Goal: Complete application form

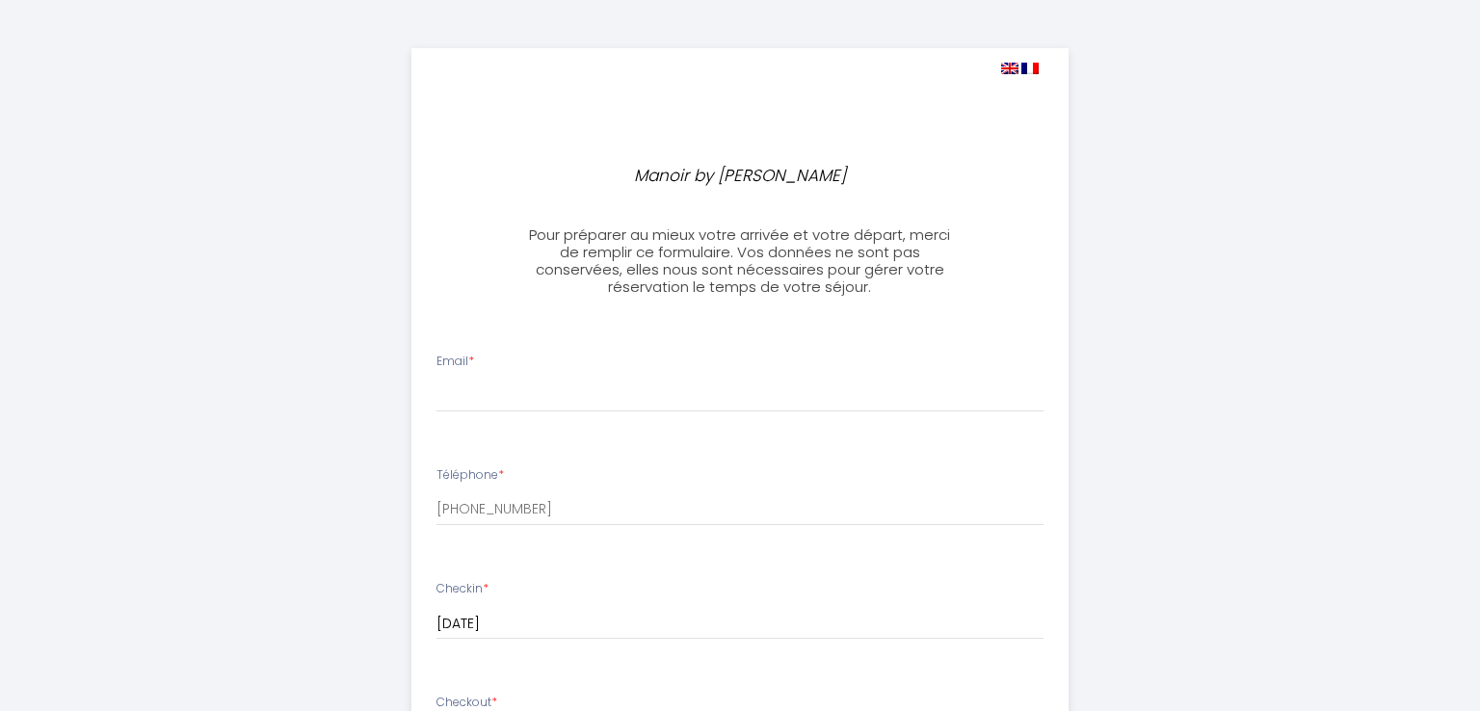
select select
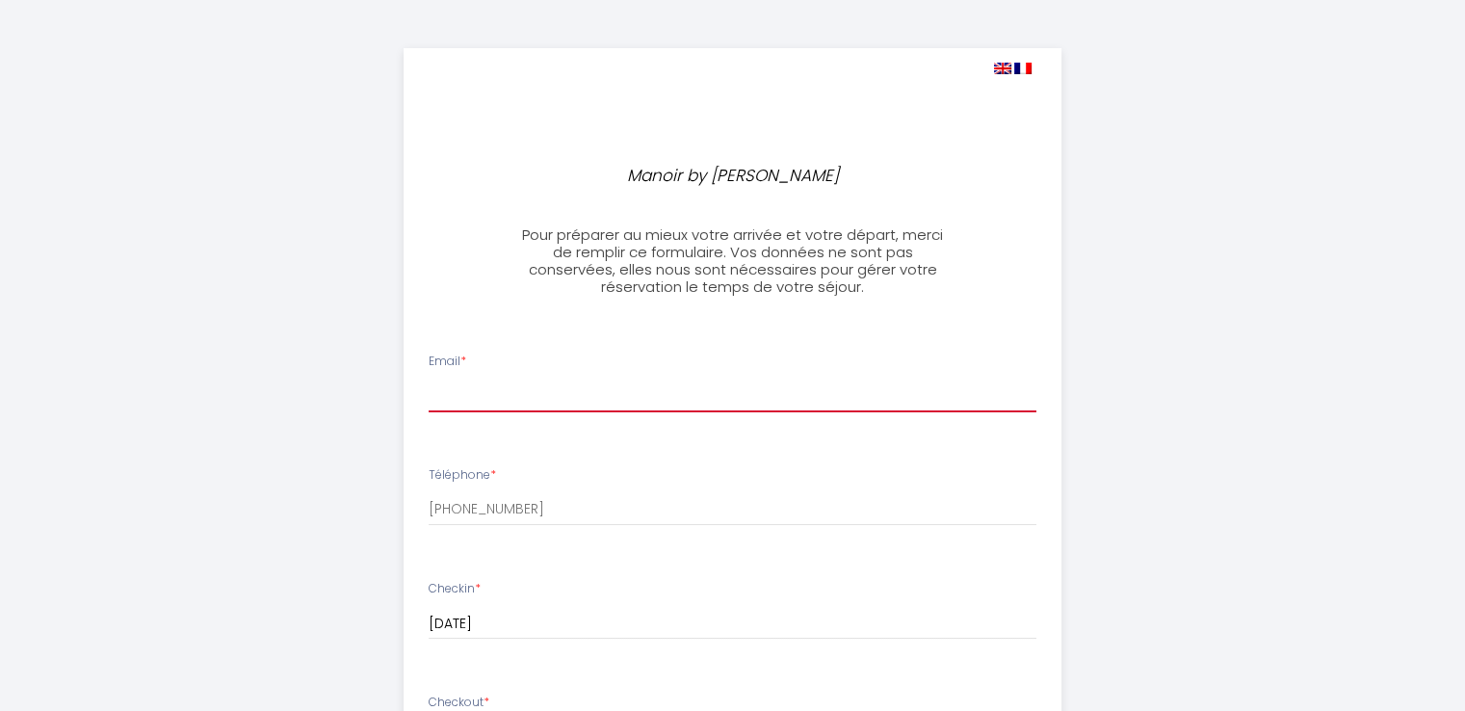
click at [543, 396] on input "Email *" at bounding box center [733, 395] width 608 height 35
click at [482, 393] on input "[EMAIL_ADDRESS][DOMAIN_NAME]" at bounding box center [733, 395] width 608 height 35
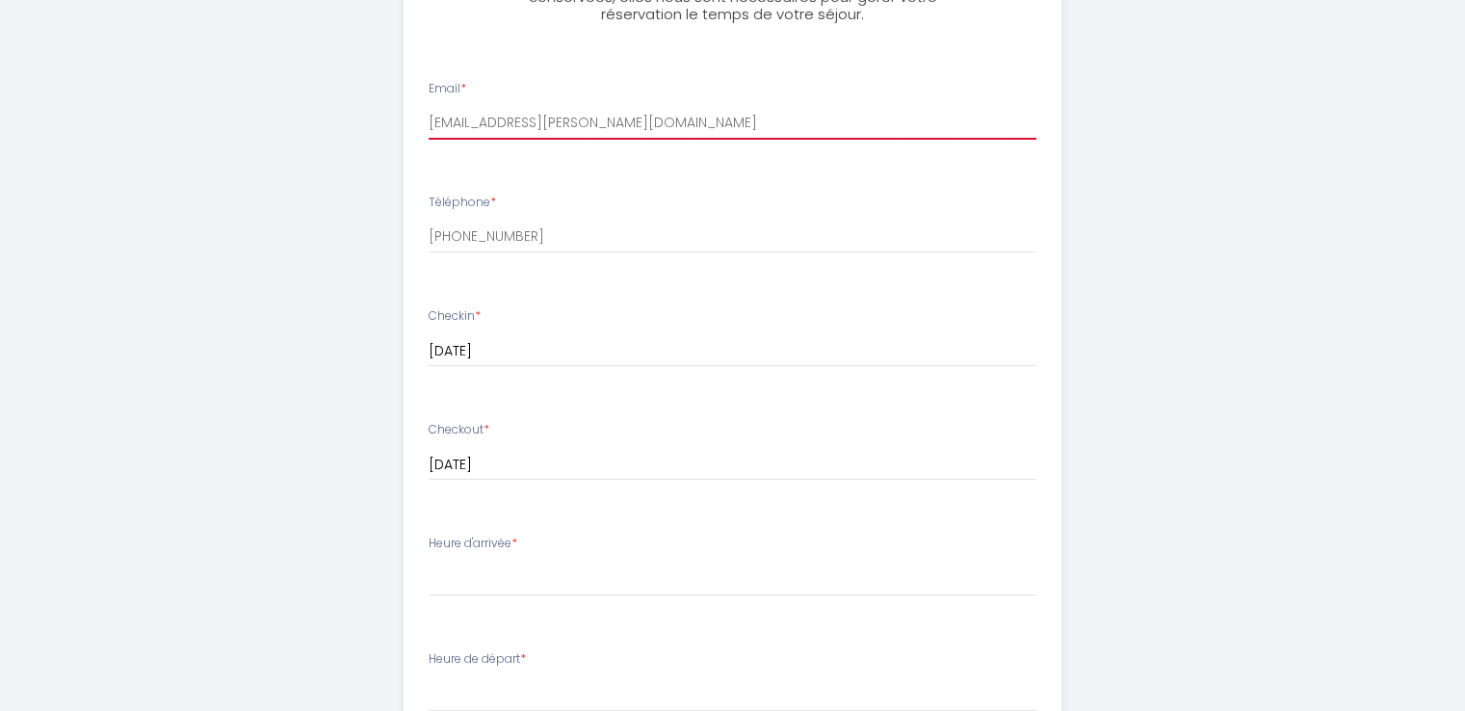
scroll to position [385, 0]
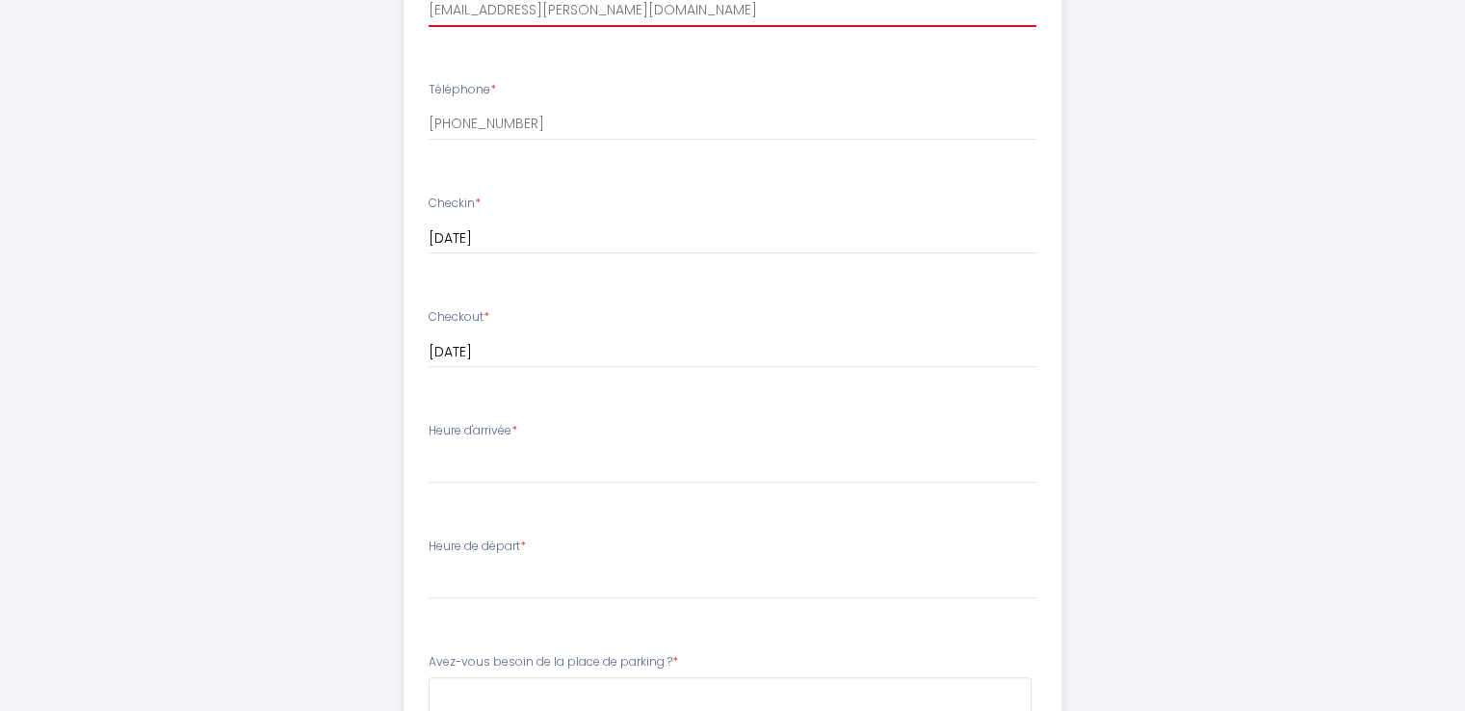
type input "[EMAIL_ADDRESS][PERSON_NAME][DOMAIN_NAME]"
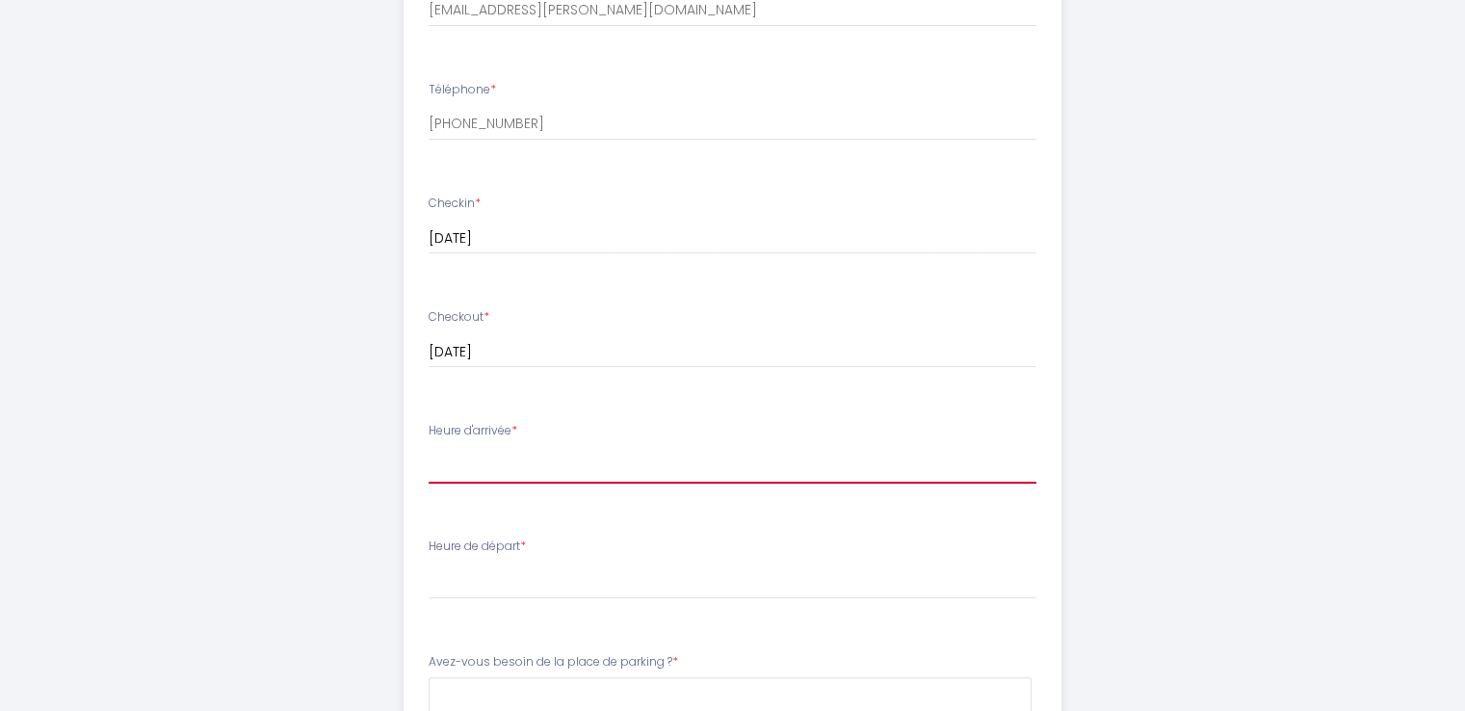
click at [490, 468] on select "16:30 17:00 17:30 18:00 18:30 19:00 19:30 20:00 20:30 21:00 21:30 22:00 22:30 2…" at bounding box center [733, 465] width 608 height 37
select select "18:00"
click at [429, 447] on select "16:30 17:00 17:30 18:00 18:30 19:00 19:30 20:00 20:30 21:00 21:30 22:00 22:30 2…" at bounding box center [733, 465] width 608 height 37
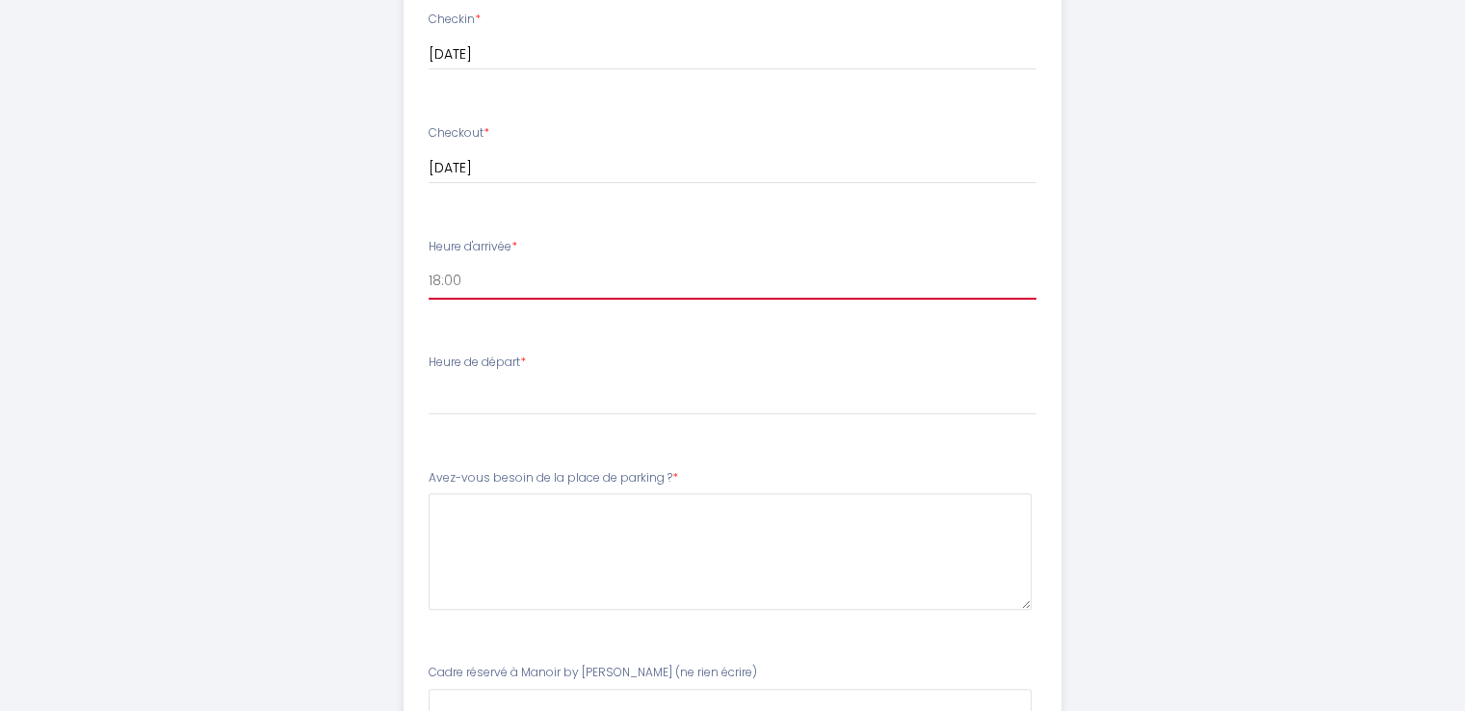
scroll to position [578, 0]
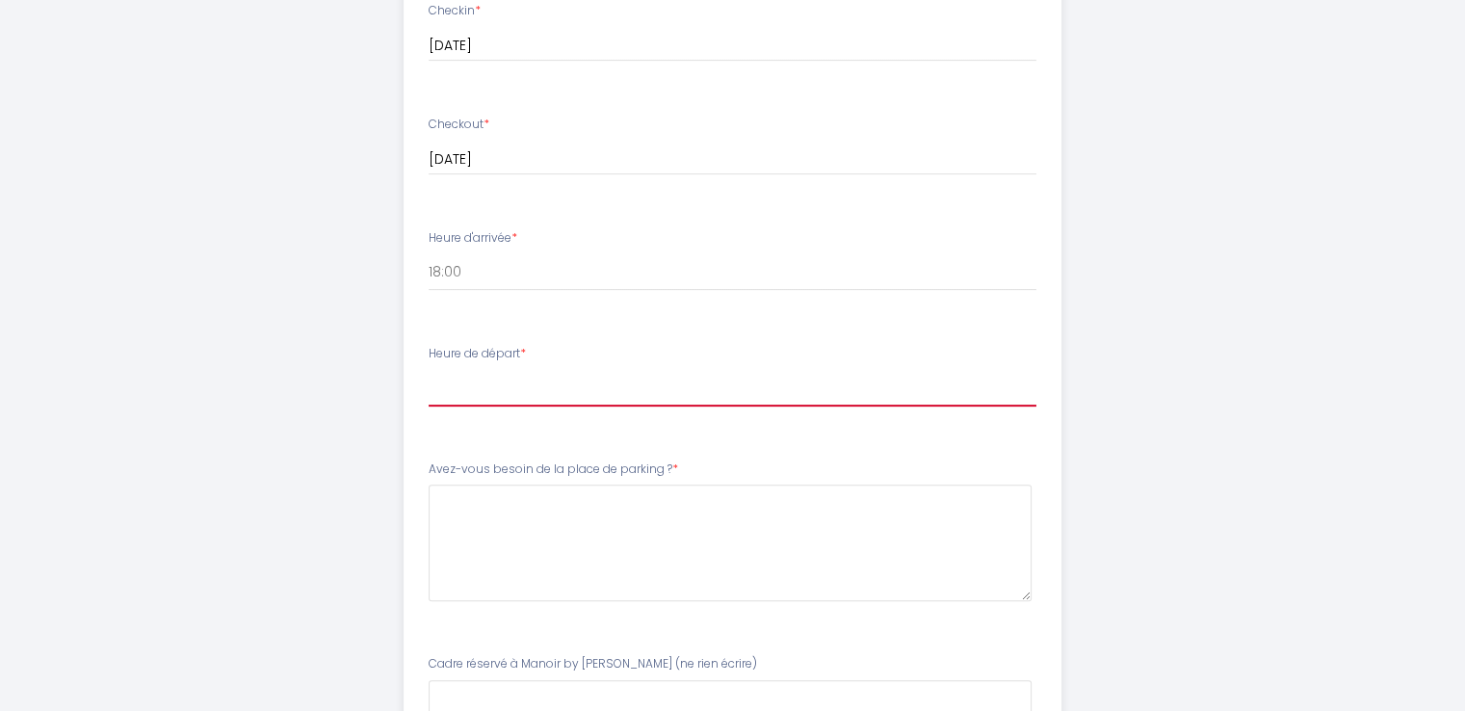
click at [475, 386] on select "00:00 00:30 01:00 01:30 02:00 02:30 03:00 03:30 04:00 04:30 05:00 05:30 06:00 0…" at bounding box center [733, 388] width 608 height 37
select select "08:00"
click at [429, 370] on select "00:00 00:30 01:00 01:30 02:00 02:30 03:00 03:30 04:00 04:30 05:00 05:30 06:00 0…" at bounding box center [733, 388] width 608 height 37
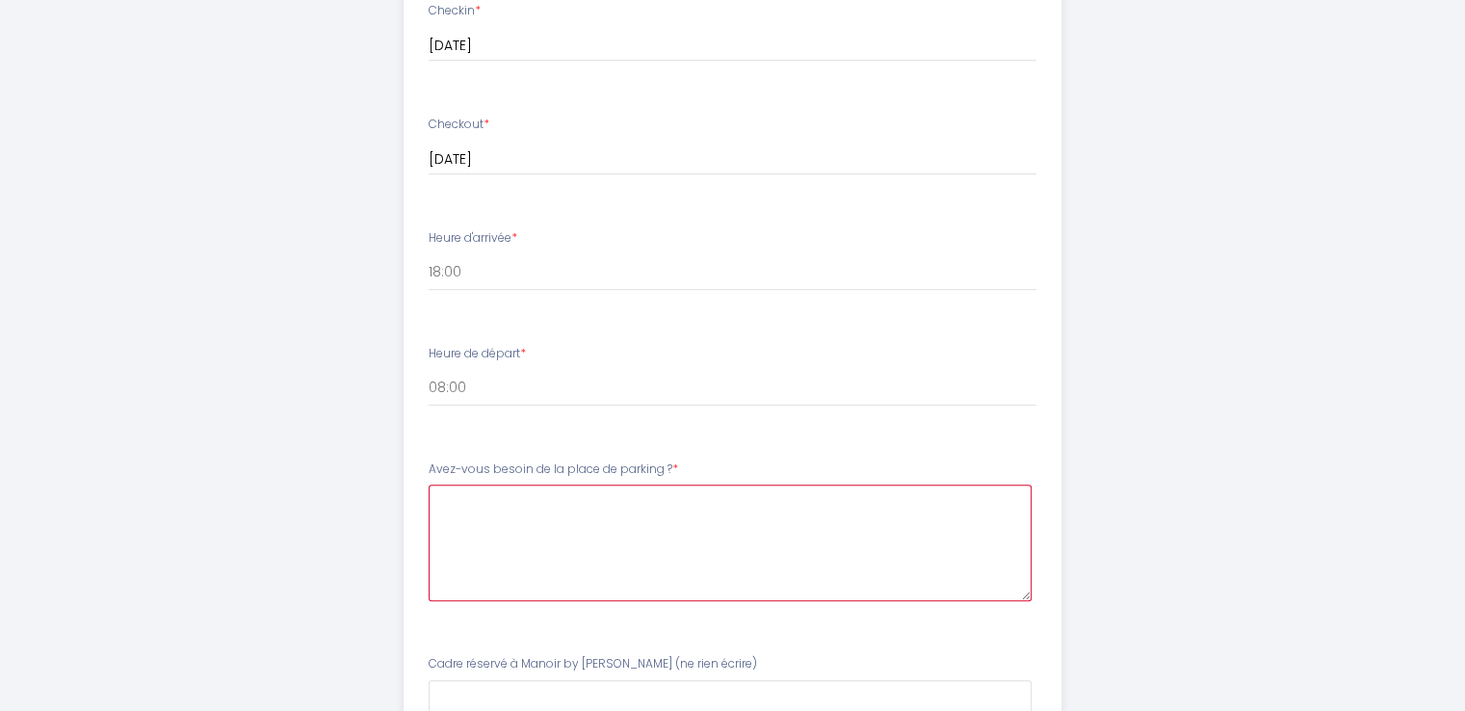
click at [540, 507] on \?6 at bounding box center [730, 543] width 603 height 117
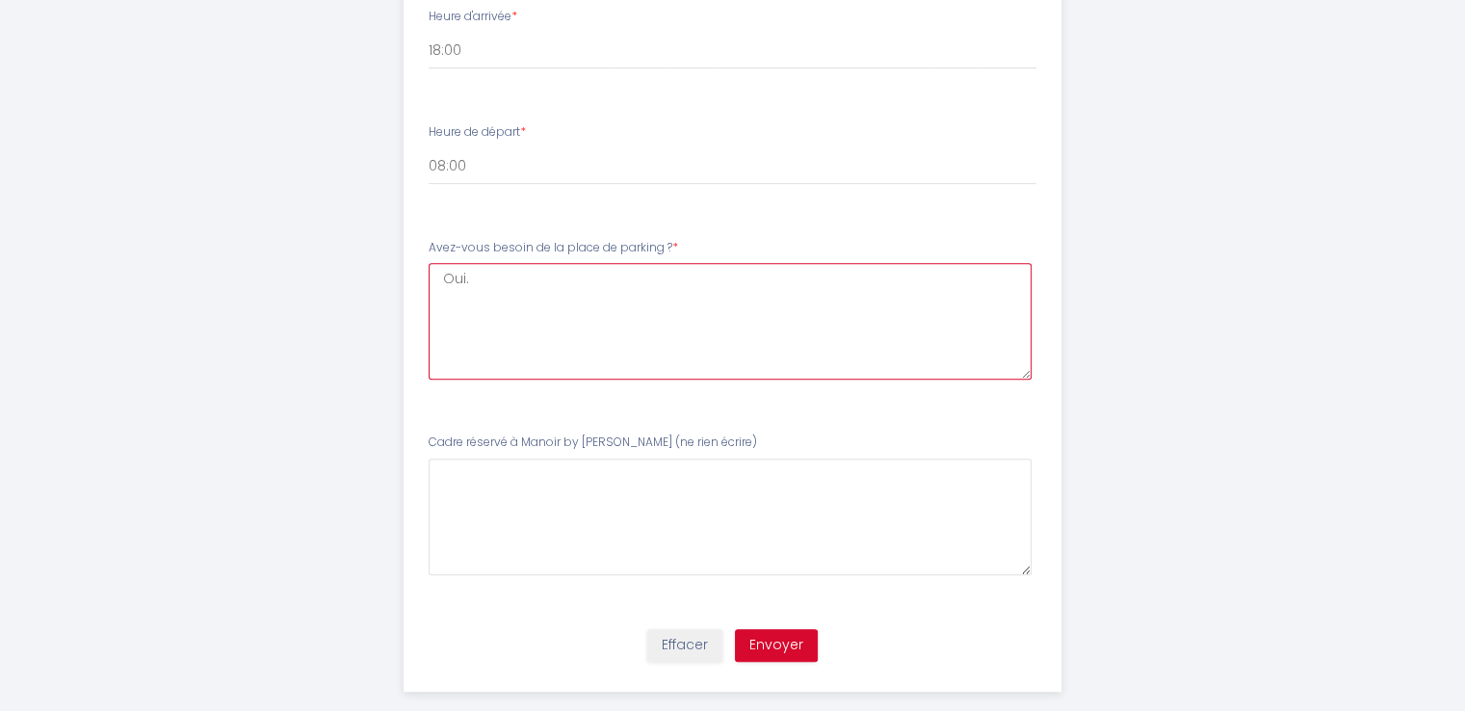
scroll to position [826, 0]
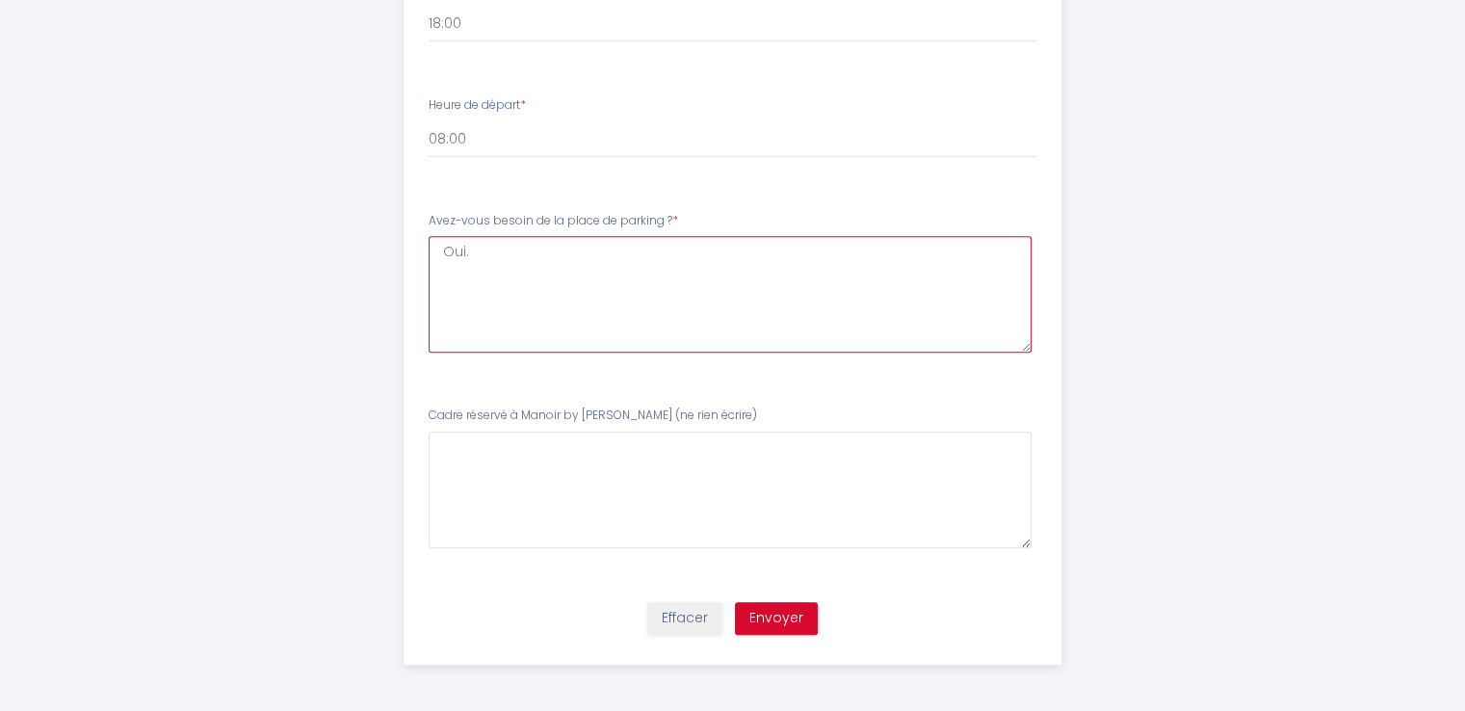
type \?6 "Oui."
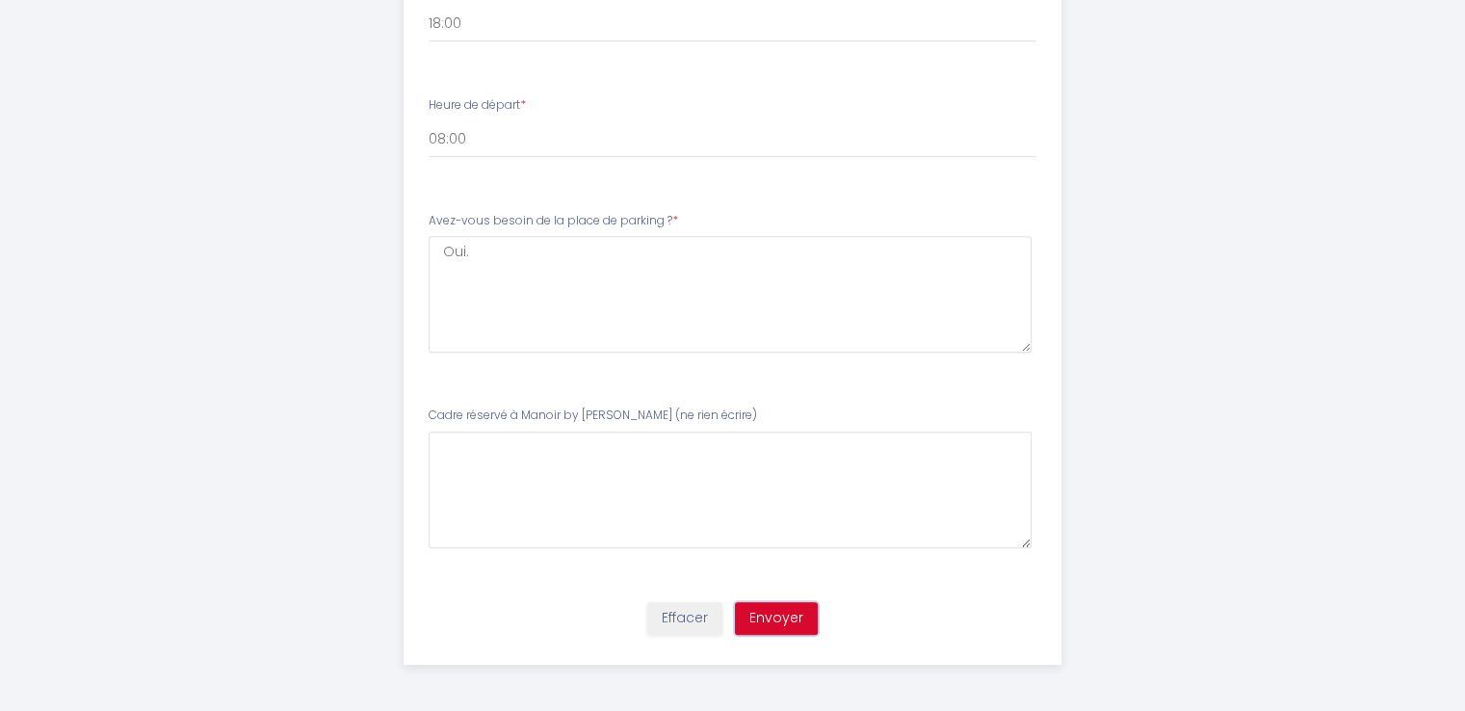
click at [774, 608] on button "Envoyer" at bounding box center [776, 618] width 83 height 33
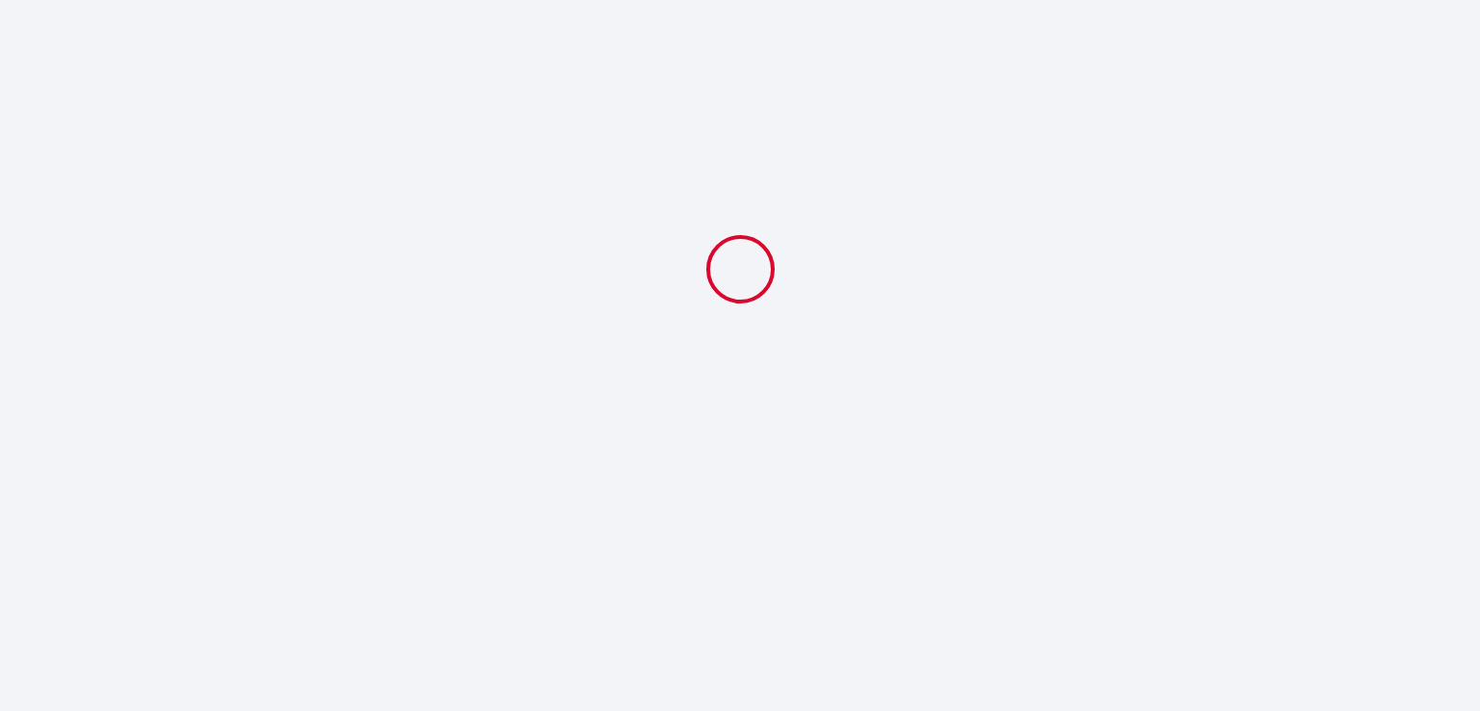
select select "18:00"
select select "08:00"
